Goal: Contribute content

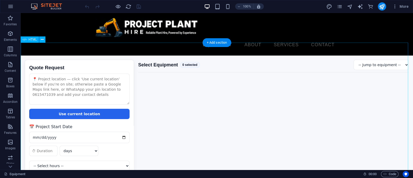
click at [238, 65] on div "Quote Request Quote Request Use current location 📅 Project Start Date days week…" at bounding box center [217, 136] width 393 height 161
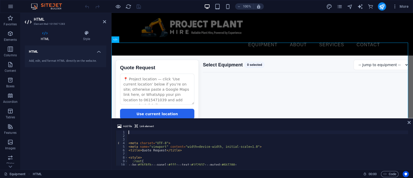
click at [186, 143] on div "< meta charset = "UTF-8" > < meta name = "viewport" content = "width=device-wid…" at bounding box center [369, 151] width 483 height 42
type textarea "<meta charset="UTF-8">"
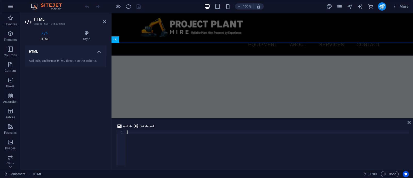
scroll to position [1307, 0]
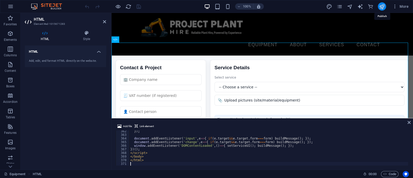
click at [382, 6] on icon "publish" at bounding box center [382, 7] width 6 height 6
